Goal: Transaction & Acquisition: Purchase product/service

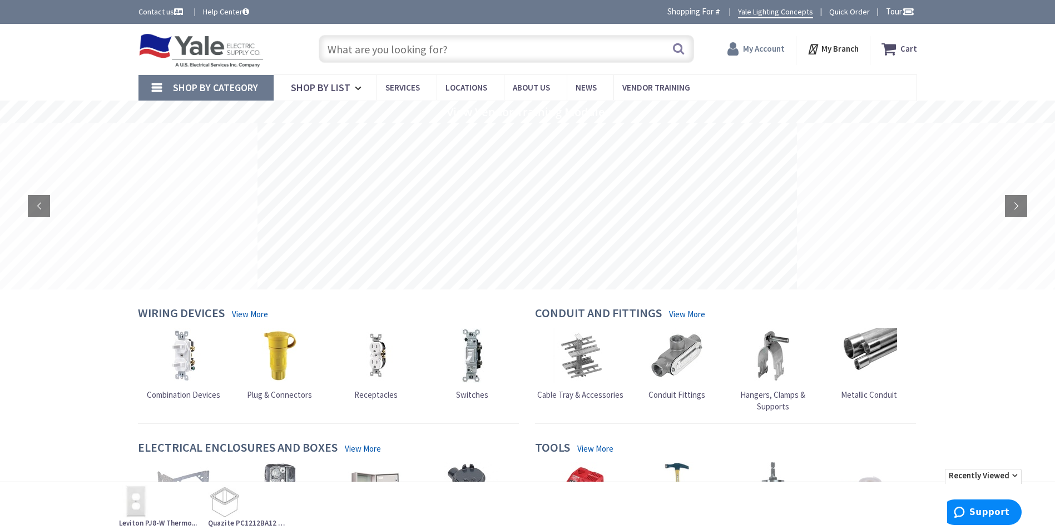
type input "[GEOGRAPHIC_DATA], [GEOGRAPHIC_DATA]"
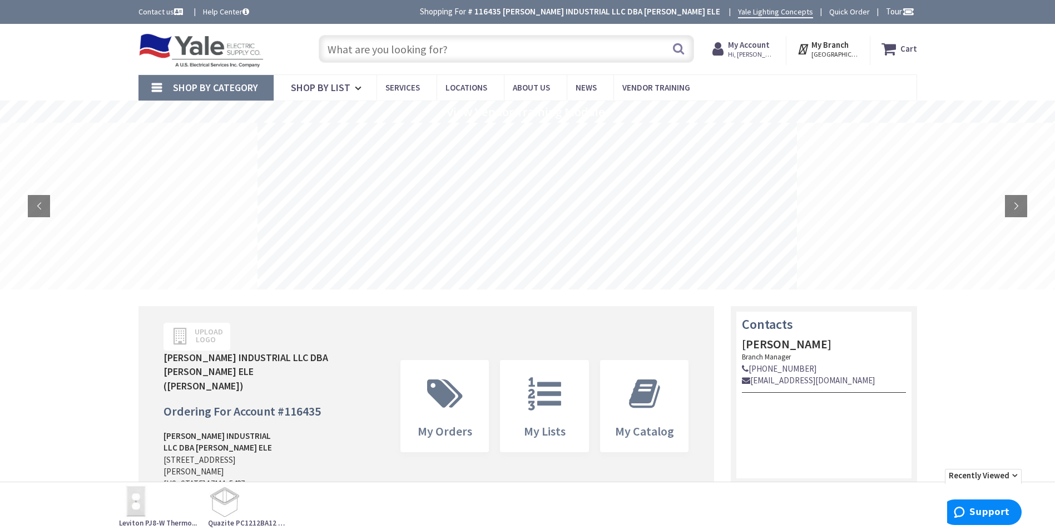
click at [381, 49] on input "text" at bounding box center [506, 49] width 375 height 28
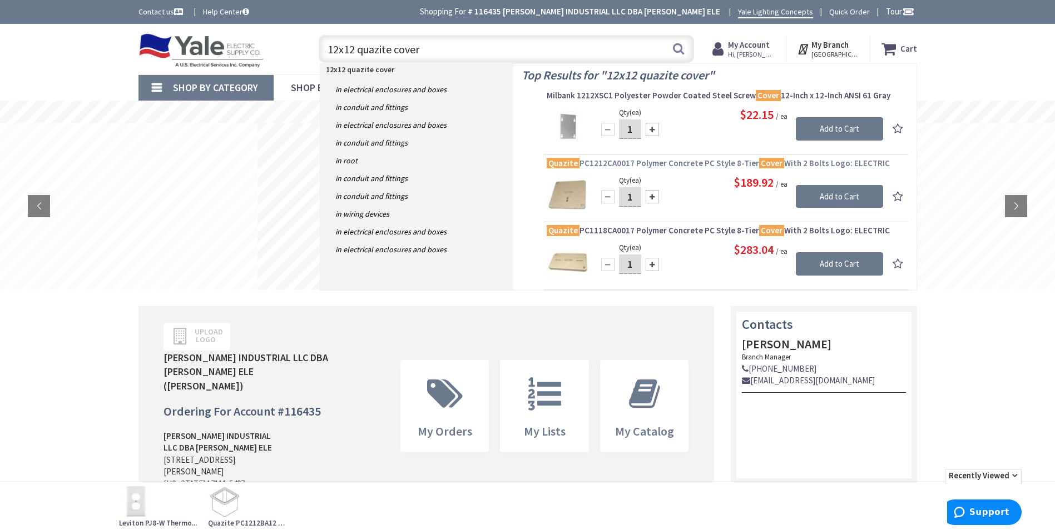
type input "12x12 quazite cover"
click at [703, 161] on span "Quazite PC1212CA0017 Polymer Concrete PC Style 8-Tier Cover With 2 Bolts Logo: …" at bounding box center [726, 163] width 359 height 11
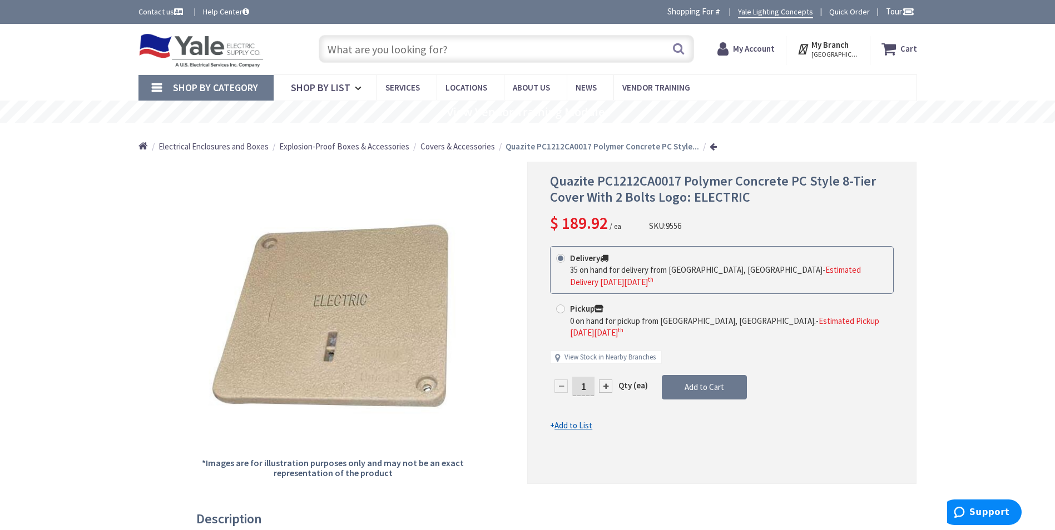
click at [379, 52] on input "text" at bounding box center [506, 49] width 375 height 28
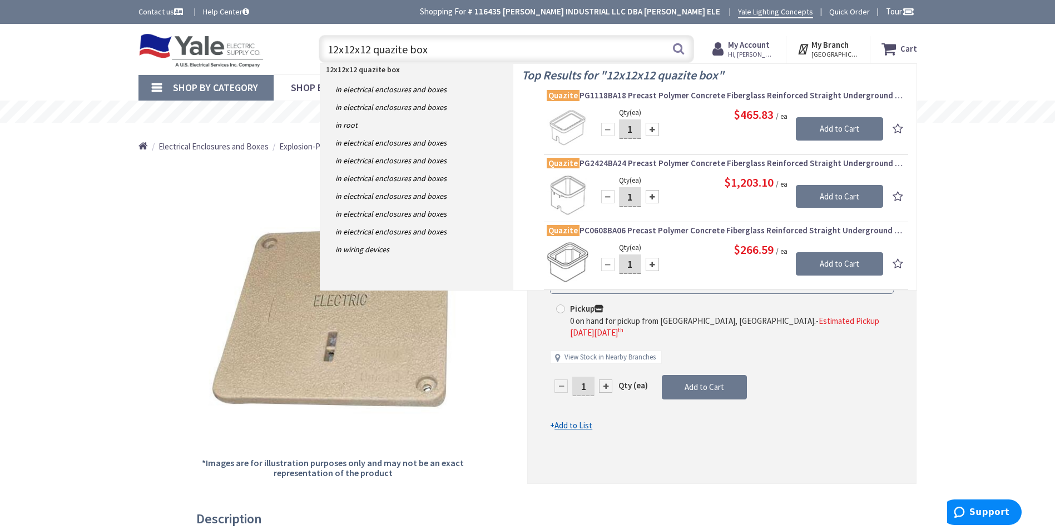
click at [355, 50] on input "12x12x12 quazite box" at bounding box center [506, 49] width 375 height 28
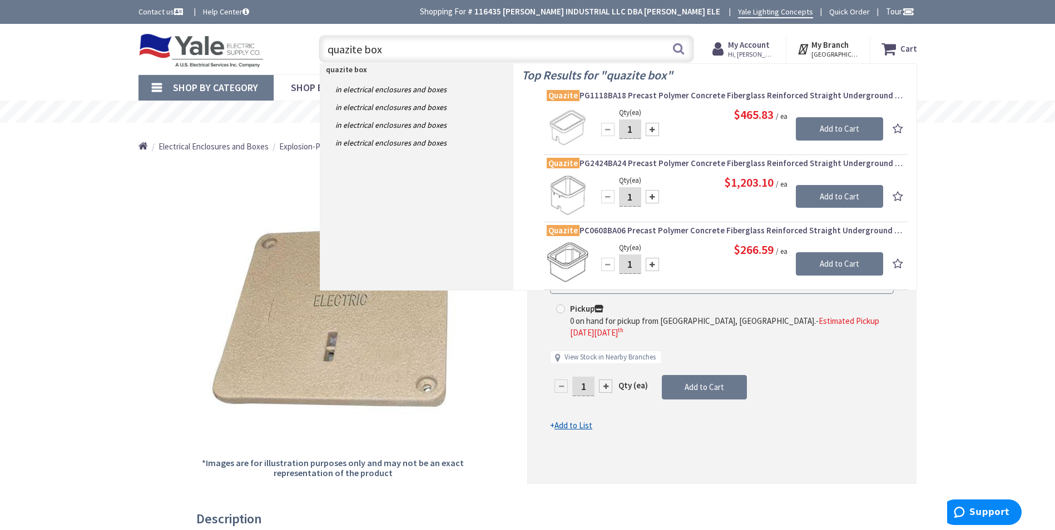
click at [365, 49] on input "quazite box" at bounding box center [506, 49] width 375 height 28
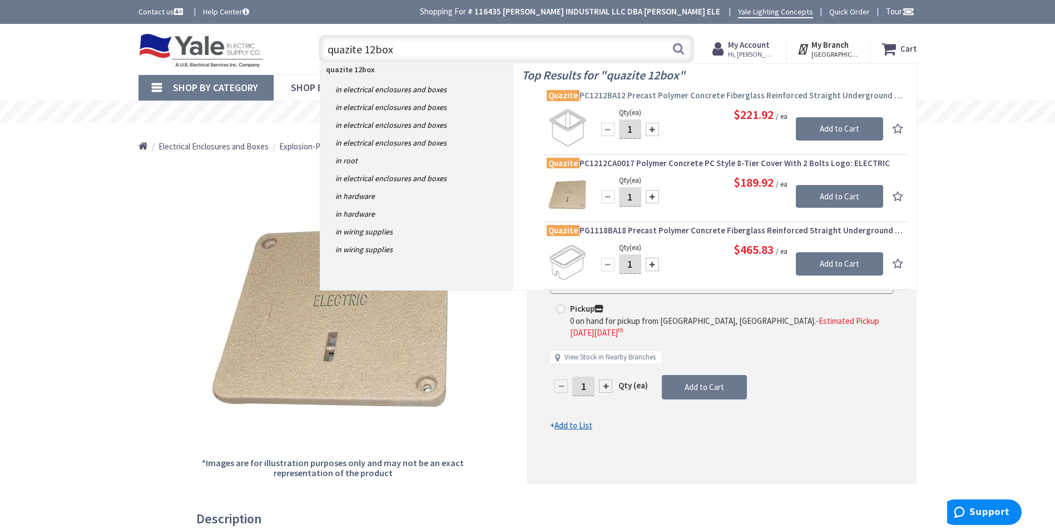
type input "quazite 12box"
click at [672, 95] on span "Quazite PC1212BA12 Precast Polymer Concrete Fiberglass Reinforced Straight Unde…" at bounding box center [726, 95] width 359 height 11
